Goal: Transaction & Acquisition: Subscribe to service/newsletter

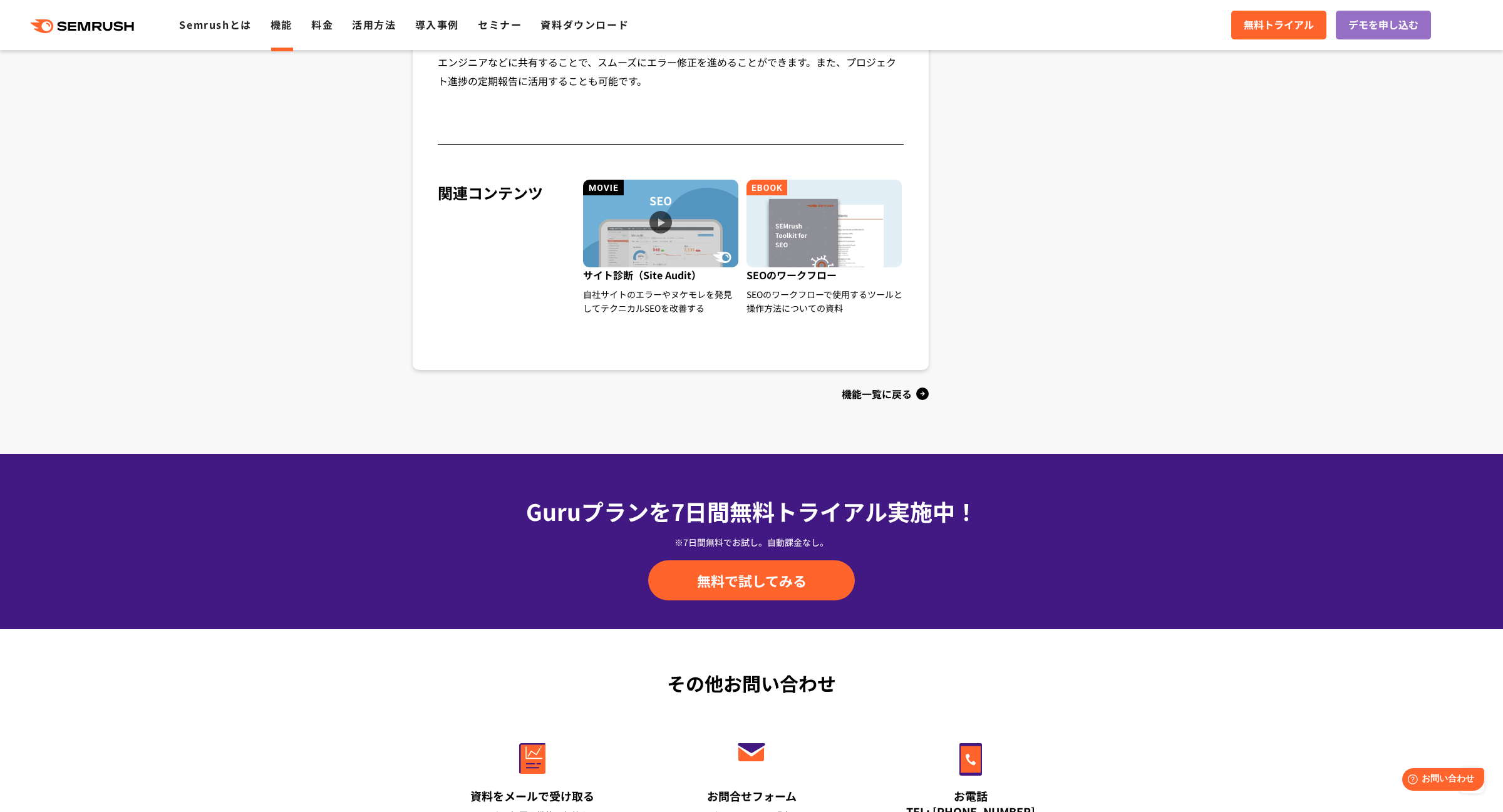
scroll to position [1257, 0]
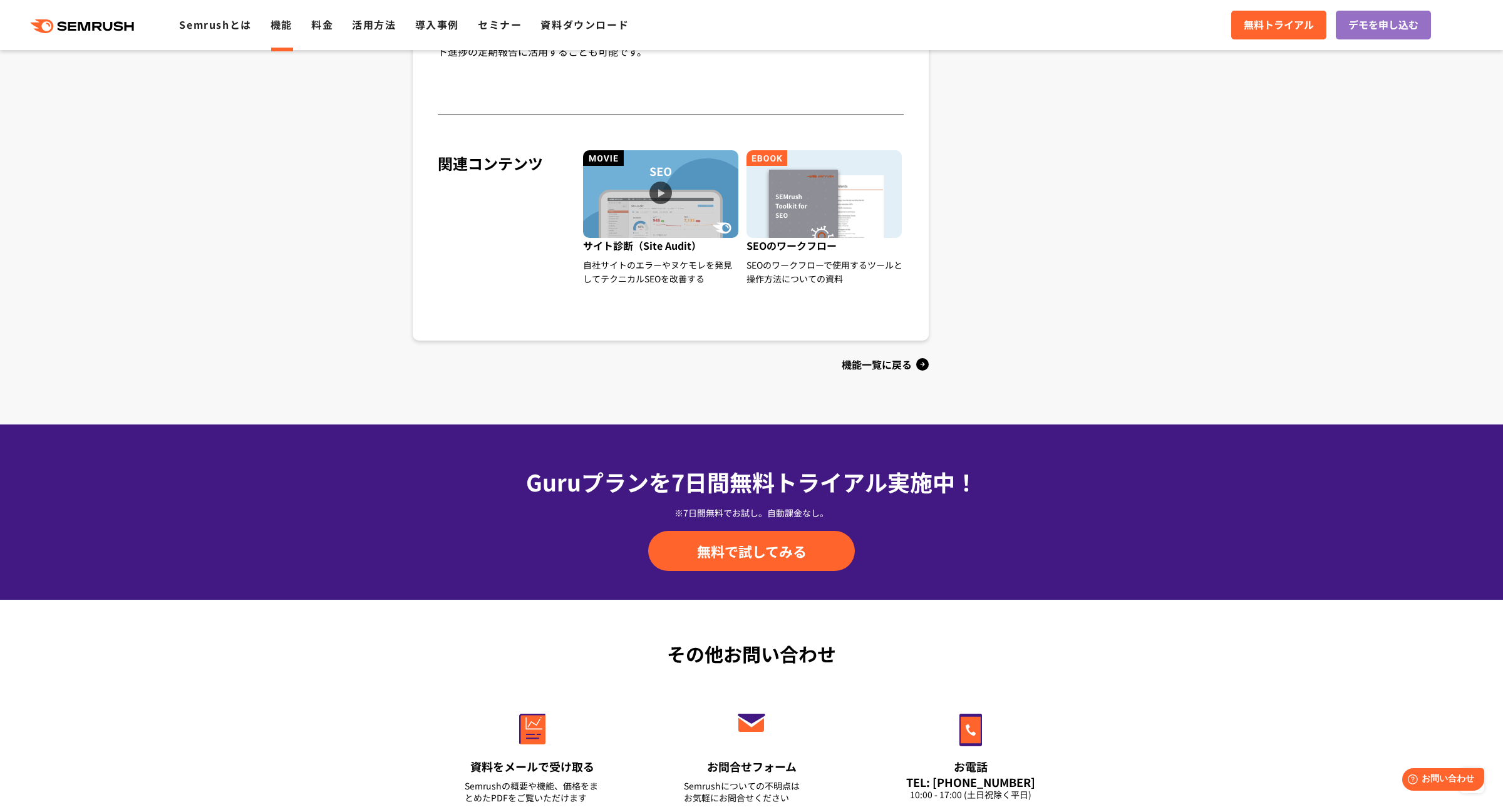
click at [1290, 41] on div ".cls {fill: #FF642D;} .cls {fill: #FF642D;} Semrushとは 機能 料金 活用方法 導入事例 セミナー 資料ダウ…" at bounding box center [752, 25] width 1503 height 38
click at [1289, 34] on link "無料トライアル" at bounding box center [1279, 25] width 95 height 29
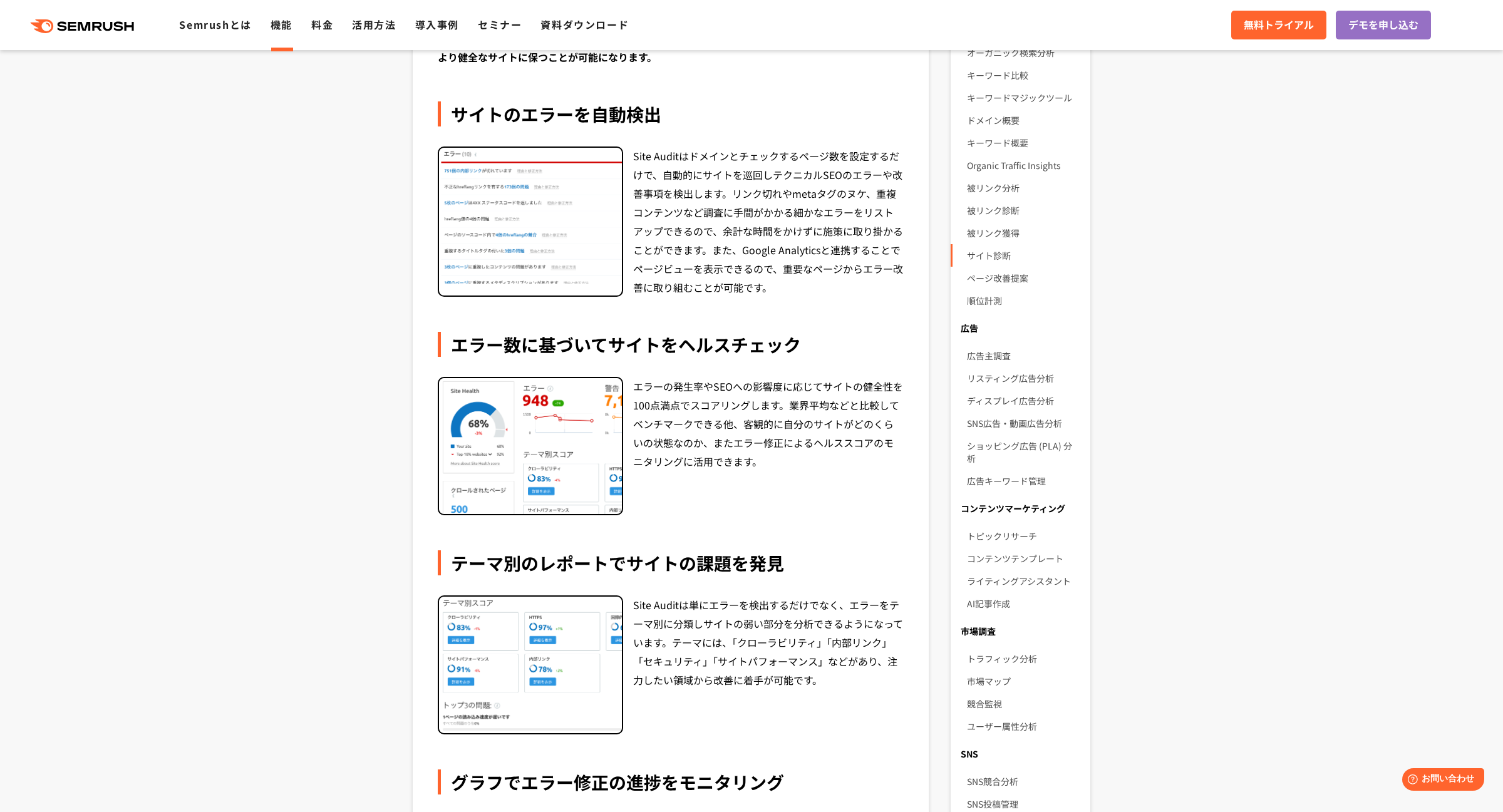
scroll to position [227, 0]
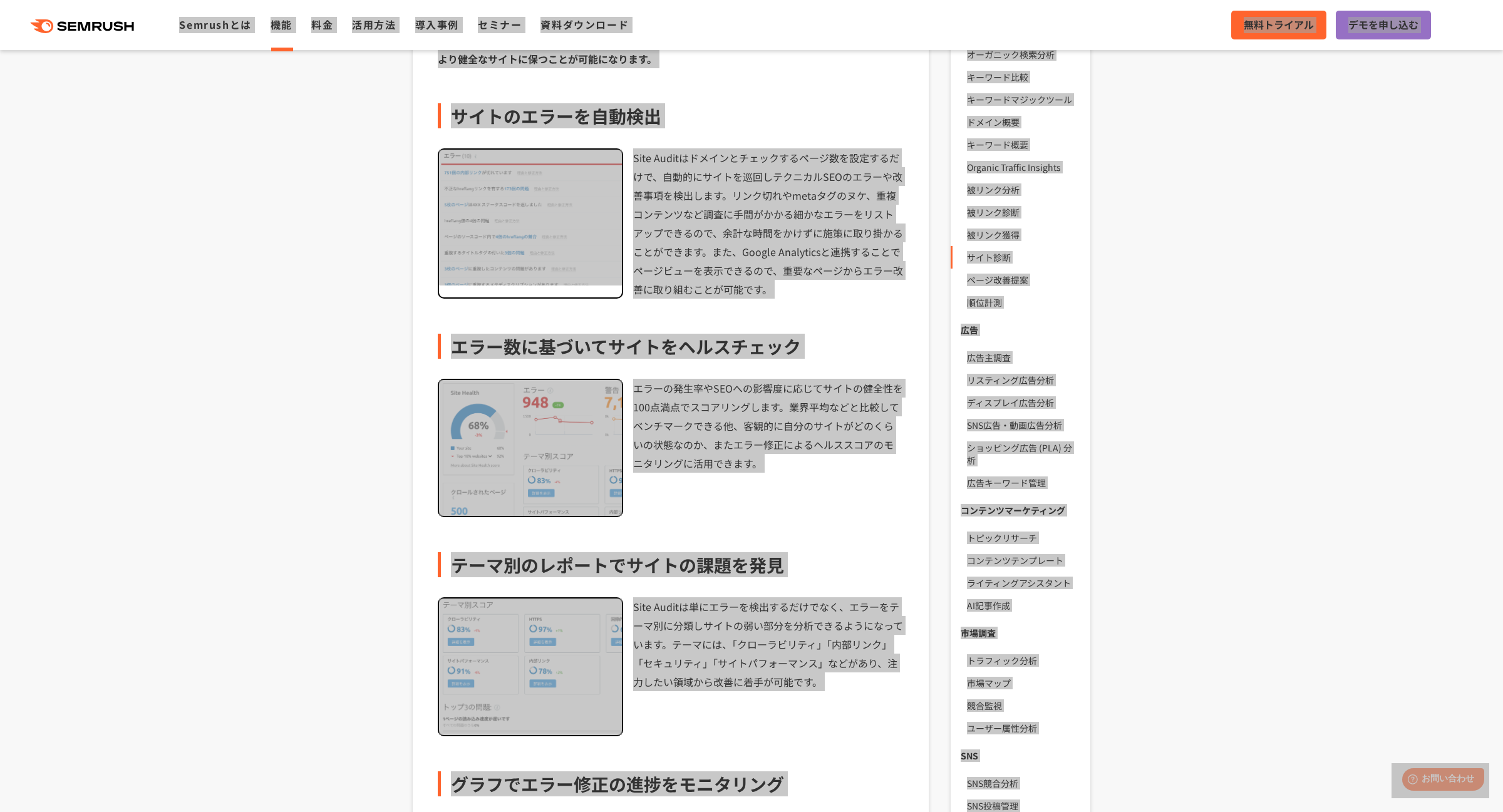
click at [272, 260] on section "SEOにおいて、クローラーに正しくサイトのコンテンツを伝えるテクニカルSEOは不可欠な施策です。Site Auditはクローラーをサイト内に巡回させ、内部リン…" at bounding box center [752, 707] width 1503 height 1498
